Goal: Task Accomplishment & Management: Complete application form

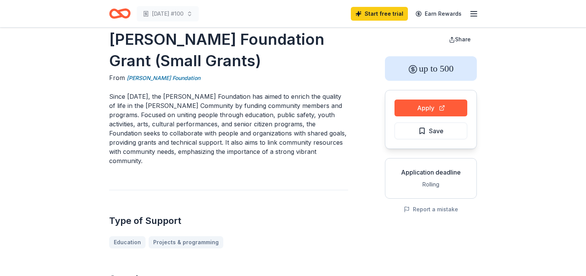
scroll to position [14, 0]
click at [158, 77] on link "[PERSON_NAME] Foundation" at bounding box center [164, 78] width 74 height 9
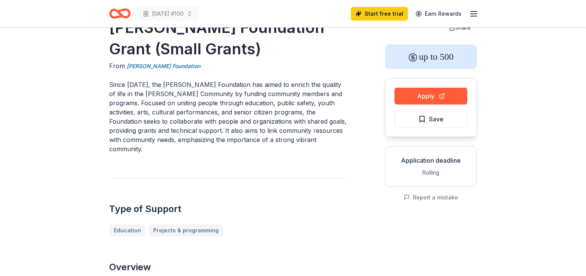
scroll to position [27, 0]
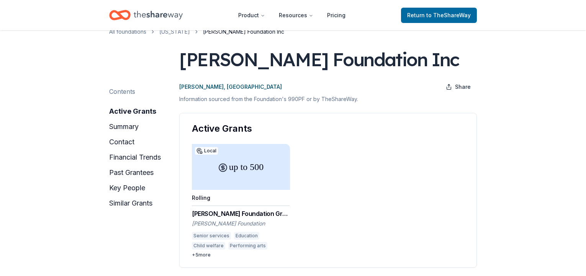
scroll to position [22, 0]
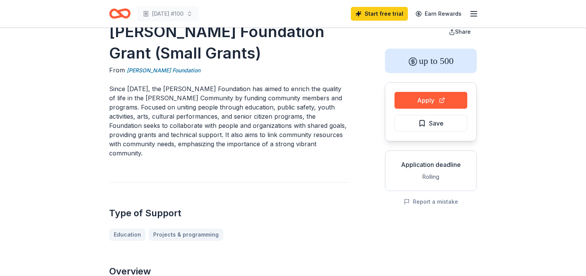
scroll to position [27, 0]
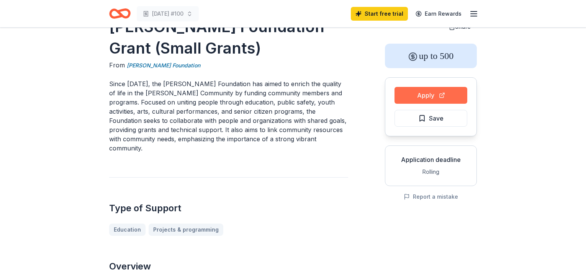
click at [438, 96] on button "Apply" at bounding box center [430, 95] width 73 height 17
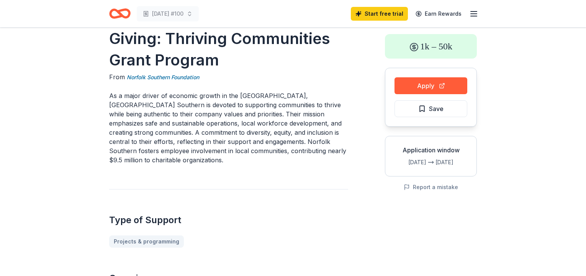
scroll to position [35, 0]
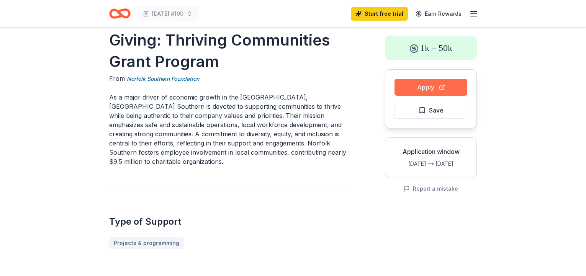
click at [430, 84] on button "Apply" at bounding box center [430, 87] width 73 height 17
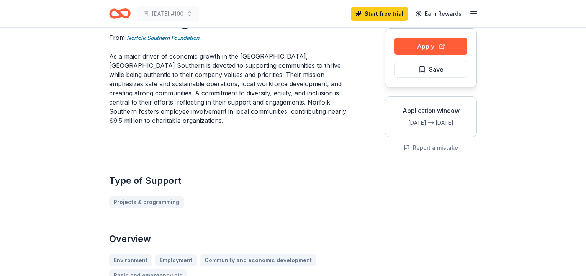
scroll to position [69, 0]
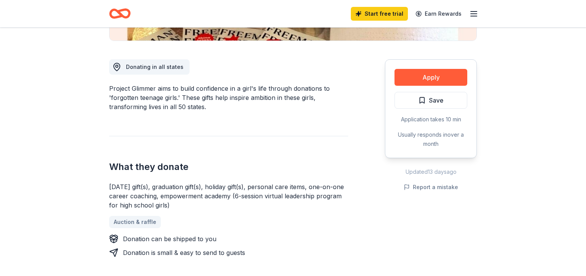
scroll to position [195, 0]
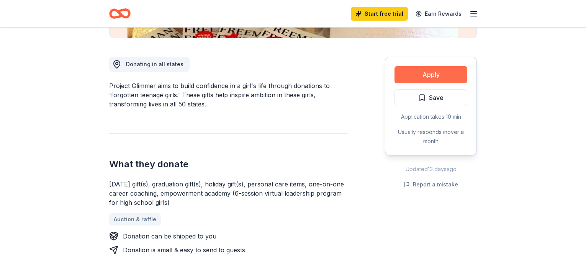
click at [430, 76] on button "Apply" at bounding box center [430, 74] width 73 height 17
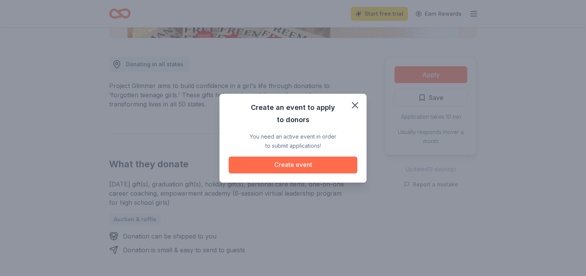
click at [299, 165] on button "Create event" at bounding box center [293, 165] width 129 height 17
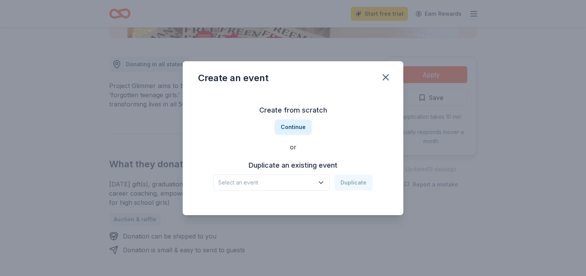
click at [320, 183] on icon "button" at bounding box center [321, 183] width 8 height 8
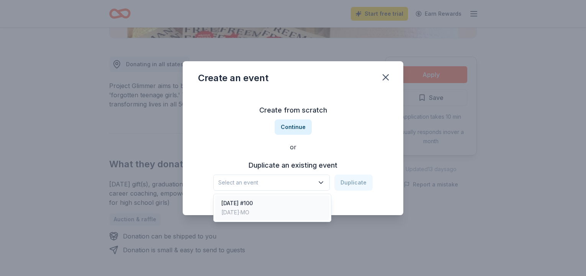
click at [276, 201] on div "Thanksgiving #100 Nov 18, 2023 · MO" at bounding box center [272, 208] width 114 height 25
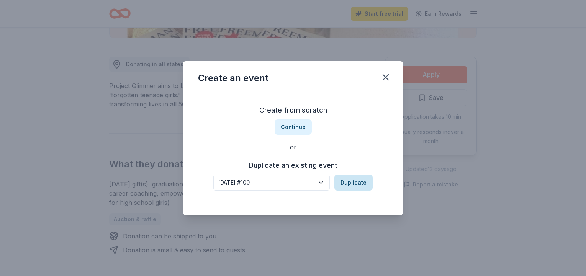
click at [346, 183] on button "Duplicate" at bounding box center [353, 183] width 38 height 16
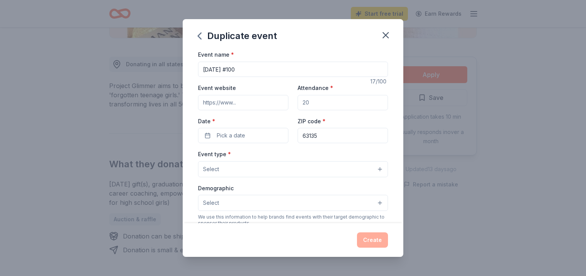
click at [327, 102] on input "Attendance *" at bounding box center [343, 102] width 90 height 15
type input "100"
click at [249, 104] on input "Event website" at bounding box center [243, 102] width 90 height 15
click at [220, 141] on button "Pick a date" at bounding box center [243, 135] width 90 height 15
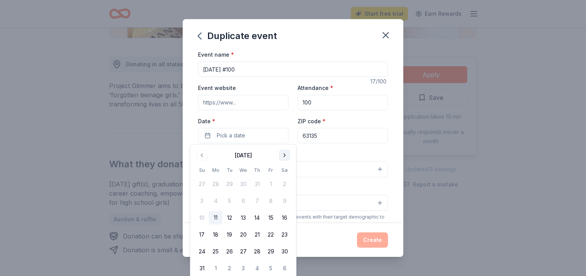
click at [285, 155] on button "Go to next month" at bounding box center [284, 155] width 11 height 11
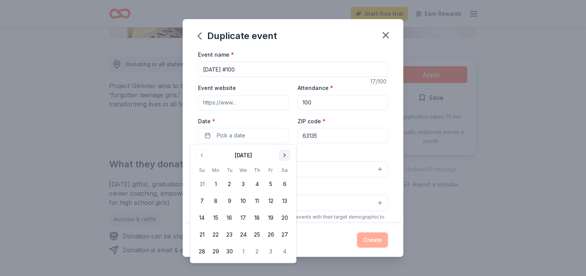
click at [285, 155] on button "Go to next month" at bounding box center [284, 155] width 11 height 11
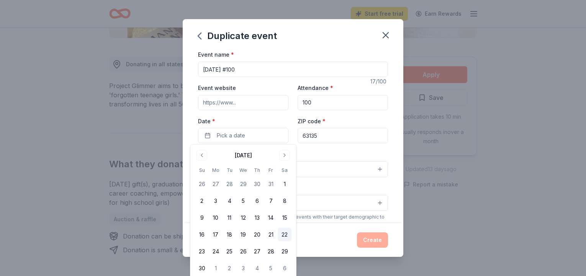
click at [286, 234] on button "22" at bounding box center [285, 235] width 14 height 14
click at [306, 238] on div "Create" at bounding box center [293, 239] width 190 height 15
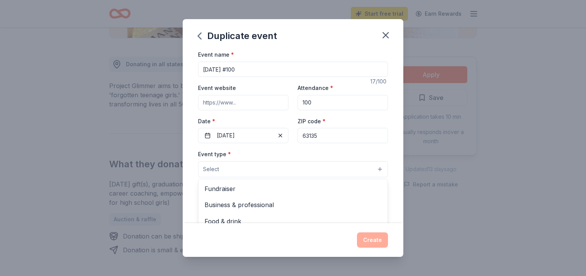
click at [372, 165] on button "Select" at bounding box center [293, 169] width 190 height 16
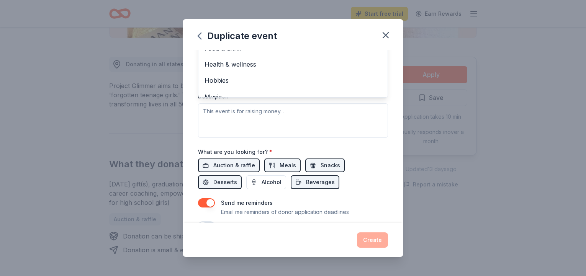
scroll to position [0, 0]
click at [391, 139] on div "Event name * Thanksgiving #100 17 /100 Event website Attendance * 100 Date * 11…" at bounding box center [293, 136] width 221 height 173
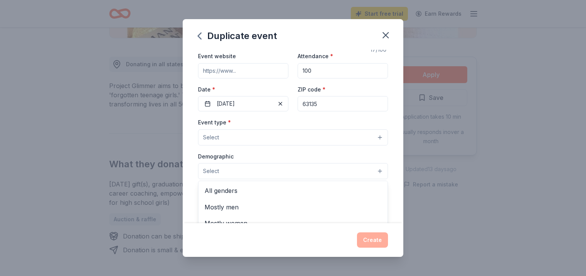
click at [377, 168] on button "Select" at bounding box center [293, 171] width 190 height 16
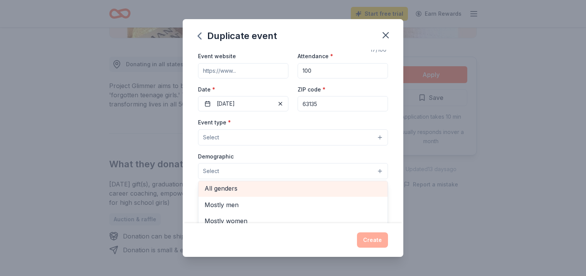
click at [278, 194] on div "All genders" at bounding box center [292, 188] width 189 height 16
click at [267, 191] on span "All ages" at bounding box center [292, 191] width 177 height 10
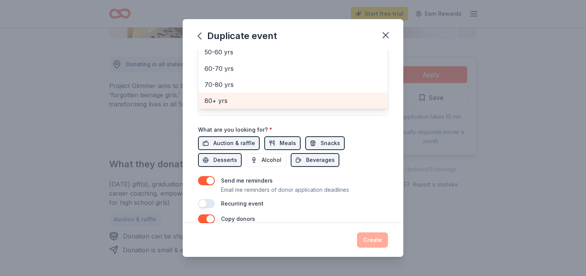
scroll to position [198, 0]
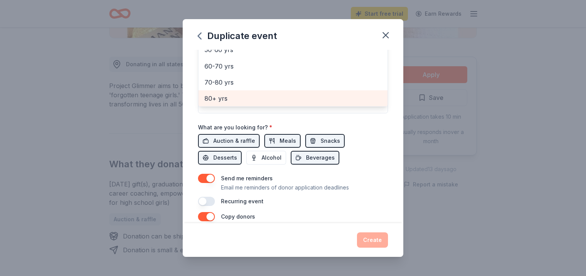
click at [287, 141] on div "Event name * Thanksgiving #100 17 /100 Event website Attendance * 100 Date * 11…" at bounding box center [293, 28] width 190 height 355
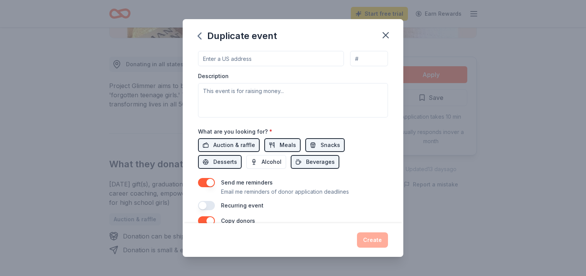
scroll to position [196, 0]
click at [385, 35] on icon "button" at bounding box center [385, 35] width 5 height 5
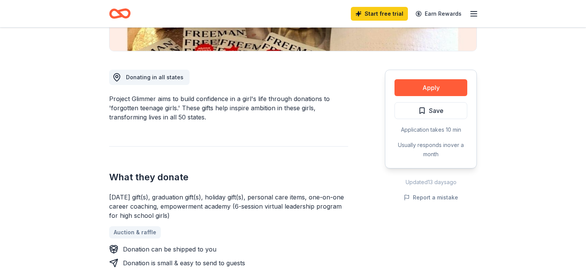
scroll to position [181, 0]
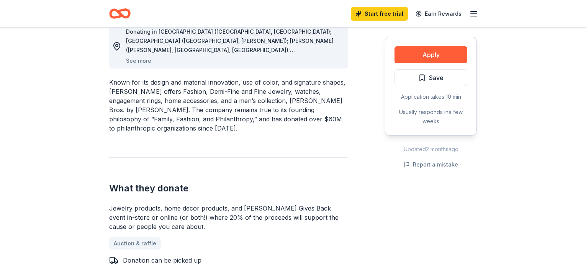
scroll to position [228, 0]
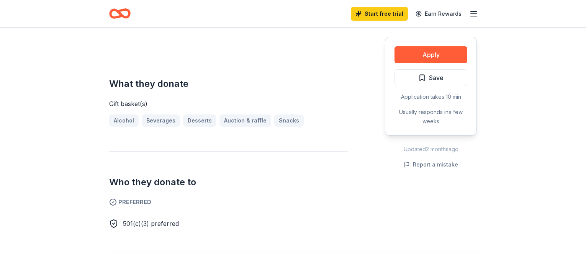
scroll to position [276, 0]
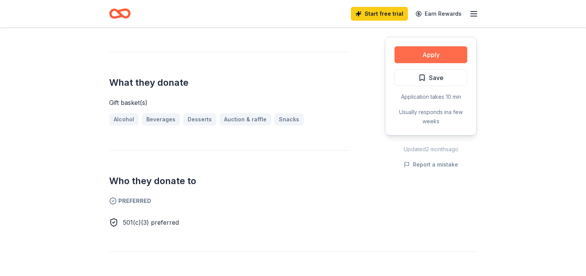
click at [430, 57] on button "Apply" at bounding box center [430, 54] width 73 height 17
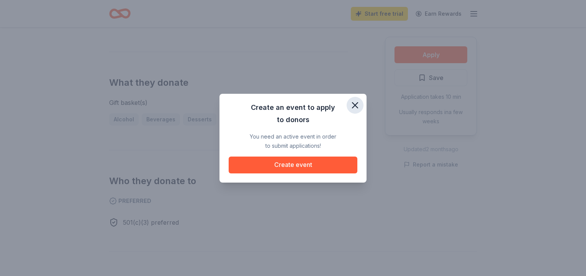
click at [356, 104] on icon "button" at bounding box center [354, 105] width 5 height 5
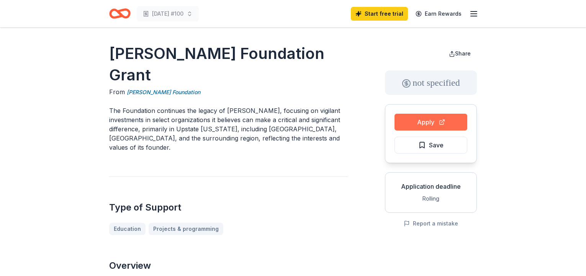
click at [435, 123] on button "Apply" at bounding box center [430, 122] width 73 height 17
